Goal: Information Seeking & Learning: Learn about a topic

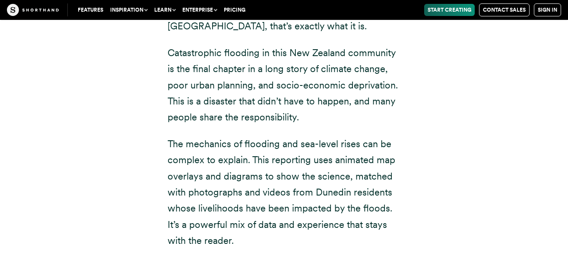
scroll to position [3429, 0]
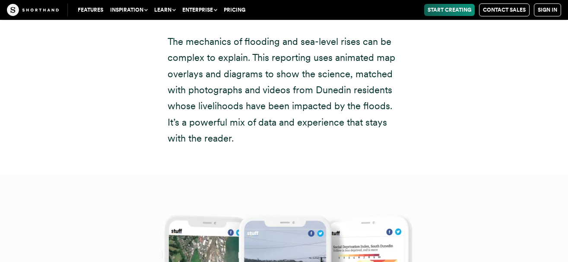
drag, startPoint x: 167, startPoint y: 62, endPoint x: 242, endPoint y: 94, distance: 81.7
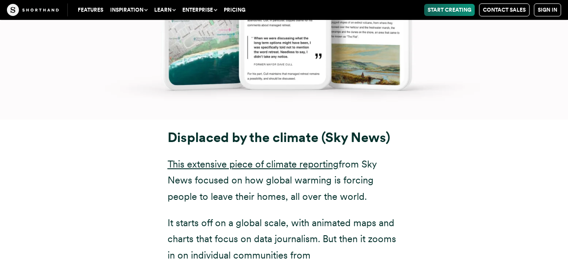
scroll to position [4060, 0]
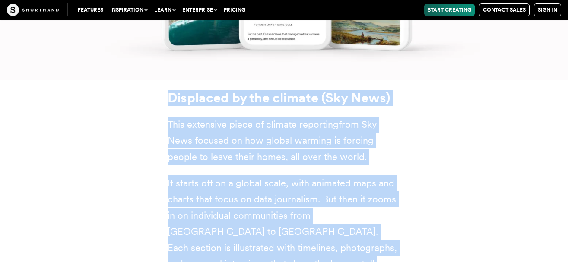
drag, startPoint x: 167, startPoint y: 53, endPoint x: 318, endPoint y: 254, distance: 251.0
click at [318, 254] on div "Displaced by the climate (Sky News) This extensive piece of climate reporting f…" at bounding box center [284, 218] width 268 height 257
drag, startPoint x: 318, startPoint y: 254, endPoint x: 396, endPoint y: 253, distance: 77.7
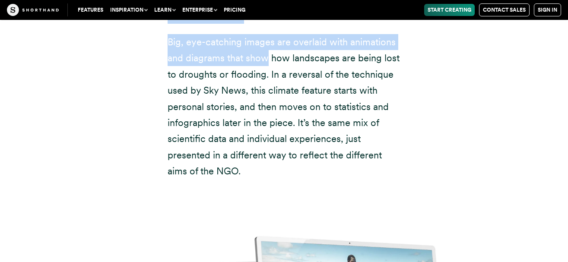
scroll to position [5091, 0]
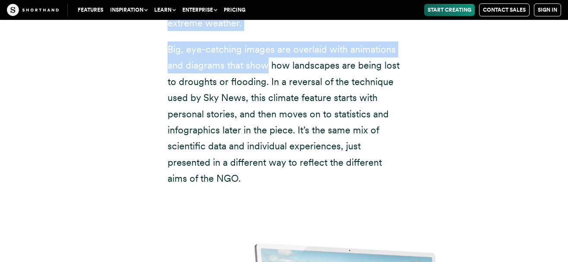
drag, startPoint x: 167, startPoint y: 49, endPoint x: 247, endPoint y: 121, distance: 107.4
click at [247, 121] on div "Climate stories: meet the people affected by extreme weather (WaterAid) The tit…" at bounding box center [284, 25] width 268 height 322
copy div "Climate stories: meet the people affected by extreme weather (WaterAid) The tit…"
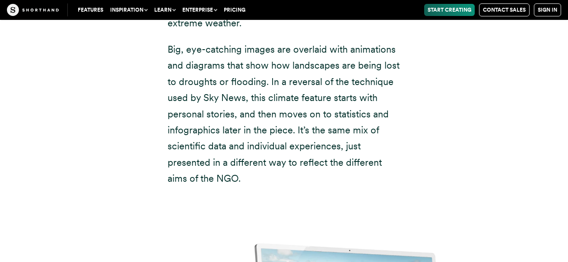
click at [422, 62] on div "Climate stories: meet the people affected by extreme weather (WaterAid) The tit…" at bounding box center [284, 30] width 536 height 333
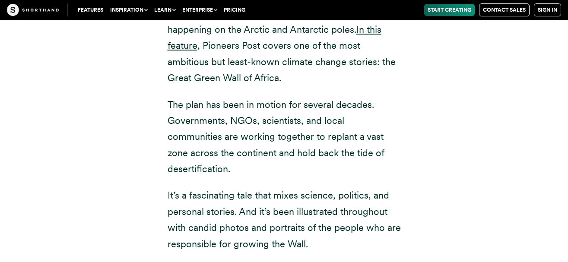
scroll to position [7628, 0]
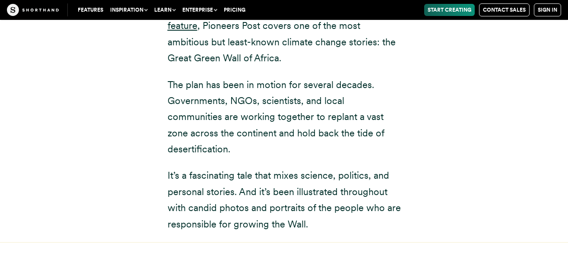
drag, startPoint x: 168, startPoint y: 133, endPoint x: 310, endPoint y: 138, distance: 141.8
click at [310, 138] on div "The people racing to replant Africa (Pioneers Post) Many climate change stories…" at bounding box center [284, 87] width 233 height 289
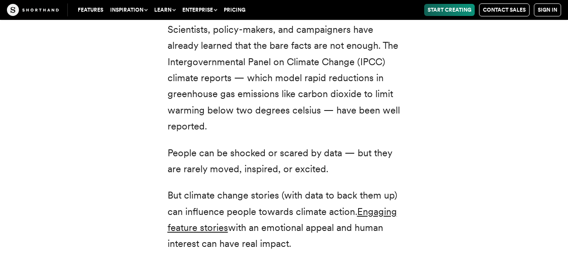
scroll to position [0, 0]
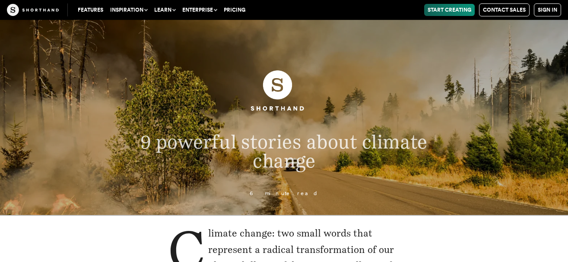
click at [389, 246] on p "Climate change: two small words that represent a radical transformation of our …" at bounding box center [284, 265] width 233 height 81
click at [355, 234] on p "Climate change: two small words that represent a radical transformation of our …" at bounding box center [284, 265] width 233 height 81
